Goal: Task Accomplishment & Management: Use online tool/utility

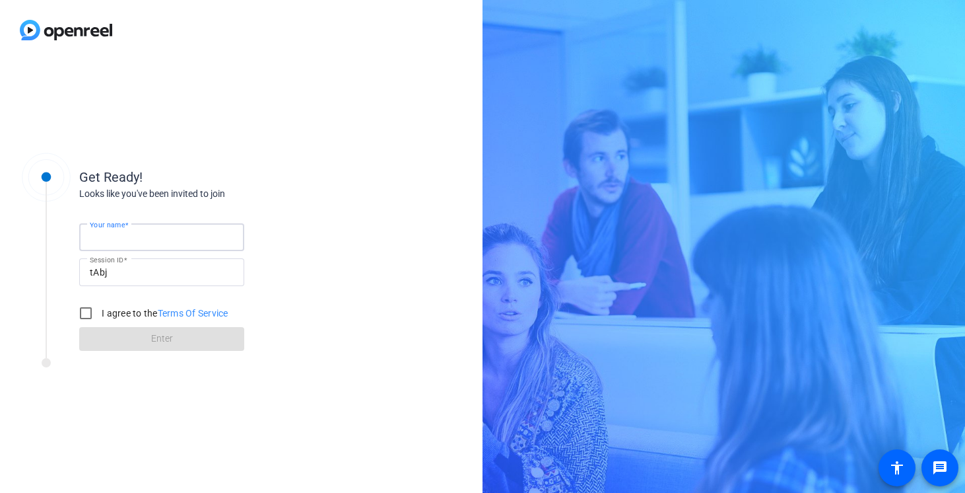
click at [184, 234] on input "Your name" at bounding box center [162, 237] width 144 height 16
type input "[PERSON_NAME]"
click at [146, 236] on input "[PERSON_NAME]" at bounding box center [162, 237] width 144 height 16
click at [83, 314] on input "I agree to the Terms Of Service" at bounding box center [86, 313] width 26 height 26
checkbox input "true"
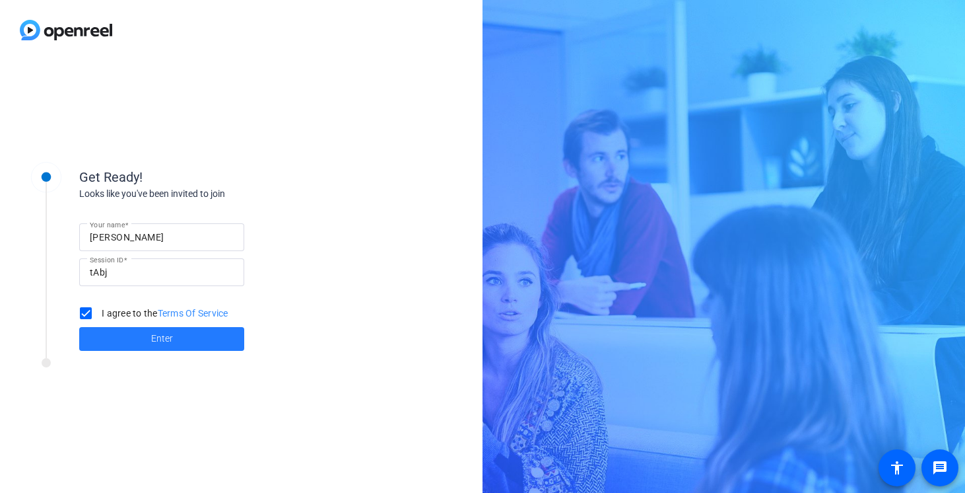
click at [166, 335] on span "Enter" at bounding box center [162, 338] width 22 height 14
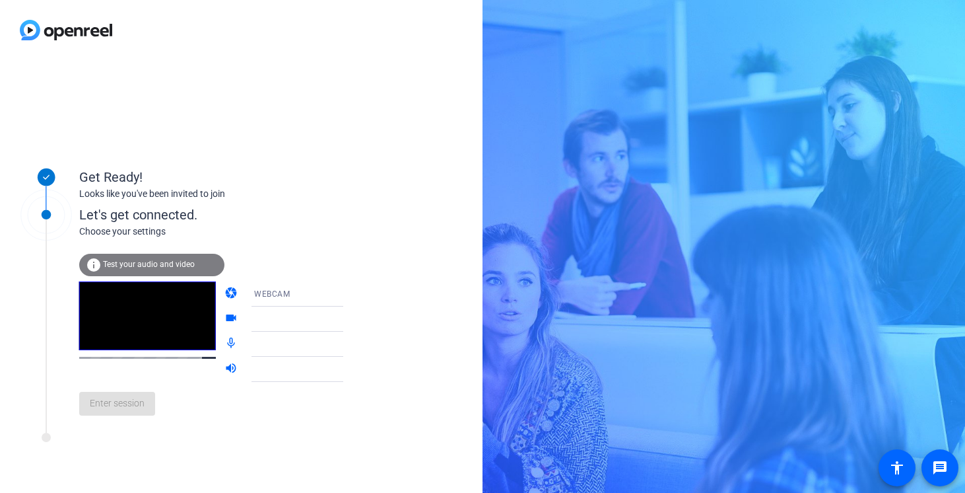
click at [112, 411] on div "Enter session" at bounding box center [224, 404] width 291 height 44
click at [96, 261] on mat-icon "info" at bounding box center [94, 265] width 16 height 16
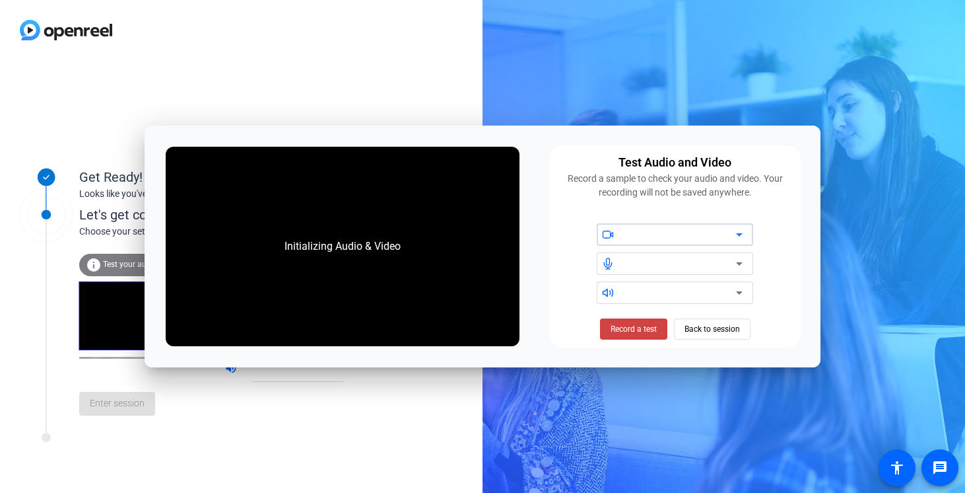
click at [741, 234] on icon at bounding box center [739, 234] width 7 height 3
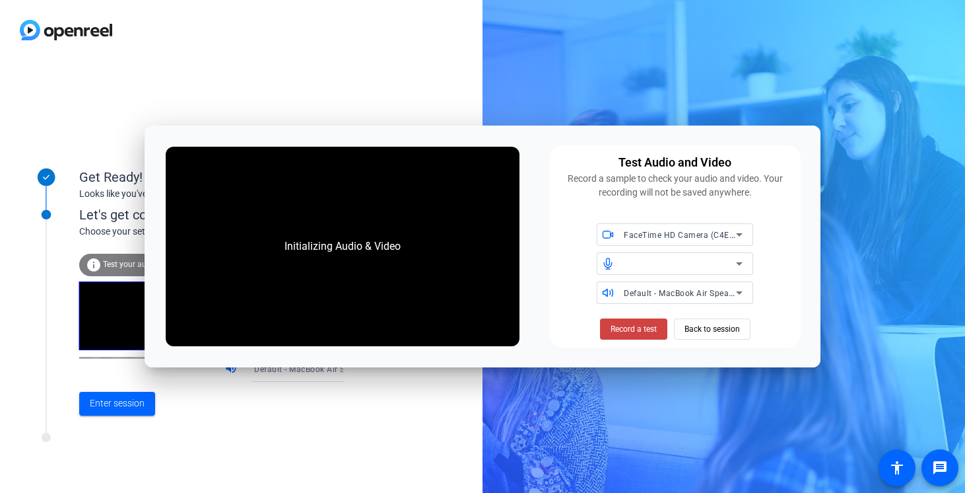
click at [414, 247] on div "Initializing Audio & Video" at bounding box center [343, 246] width 354 height 199
click at [325, 446] on div at bounding box center [178, 440] width 330 height 17
click at [568, 140] on div "Initializing Audio & Video Test Audio and Video Record a sample to check your a…" at bounding box center [482, 245] width 675 height 241
click at [623, 331] on span "Record a test" at bounding box center [634, 329] width 46 height 12
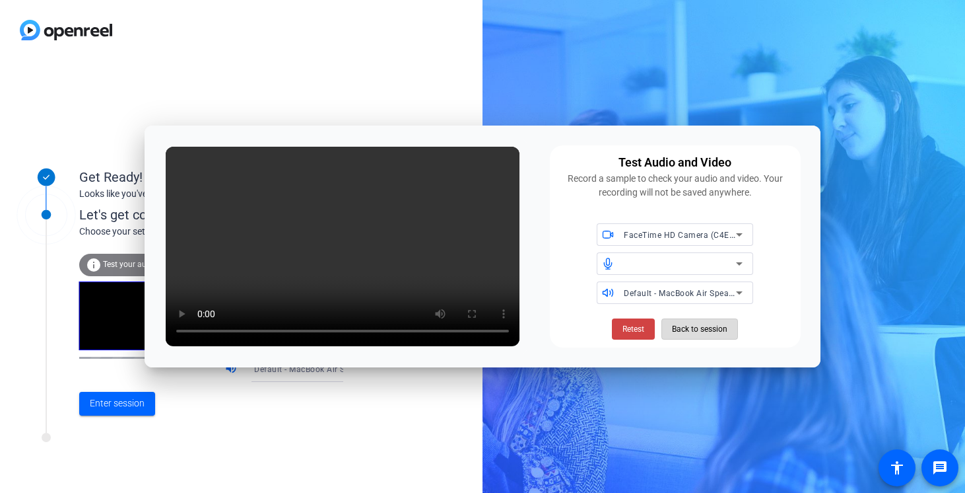
click at [678, 332] on span "Back to session" at bounding box center [699, 328] width 55 height 25
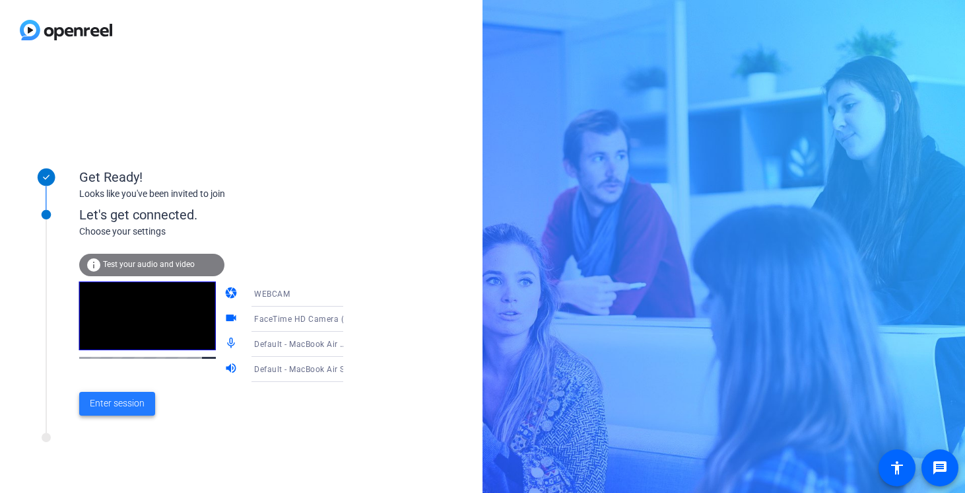
click at [121, 408] on span "Enter session" at bounding box center [117, 403] width 55 height 14
